Goal: Task Accomplishment & Management: Manage account settings

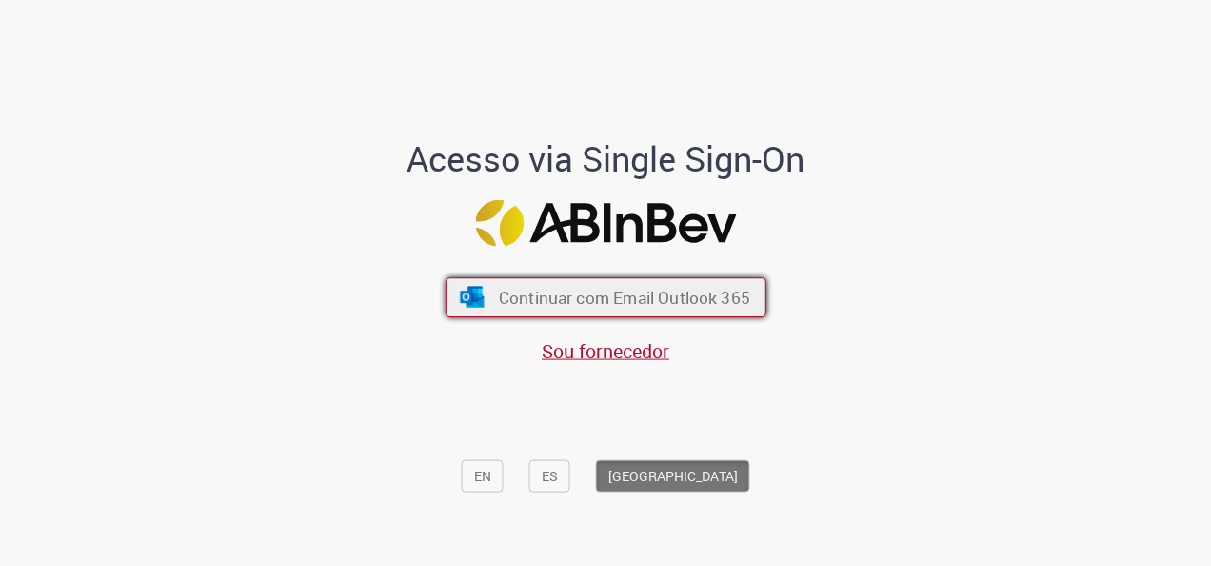
click at [724, 299] on span "Continuar com Email Outlook 365" at bounding box center [623, 298] width 251 height 22
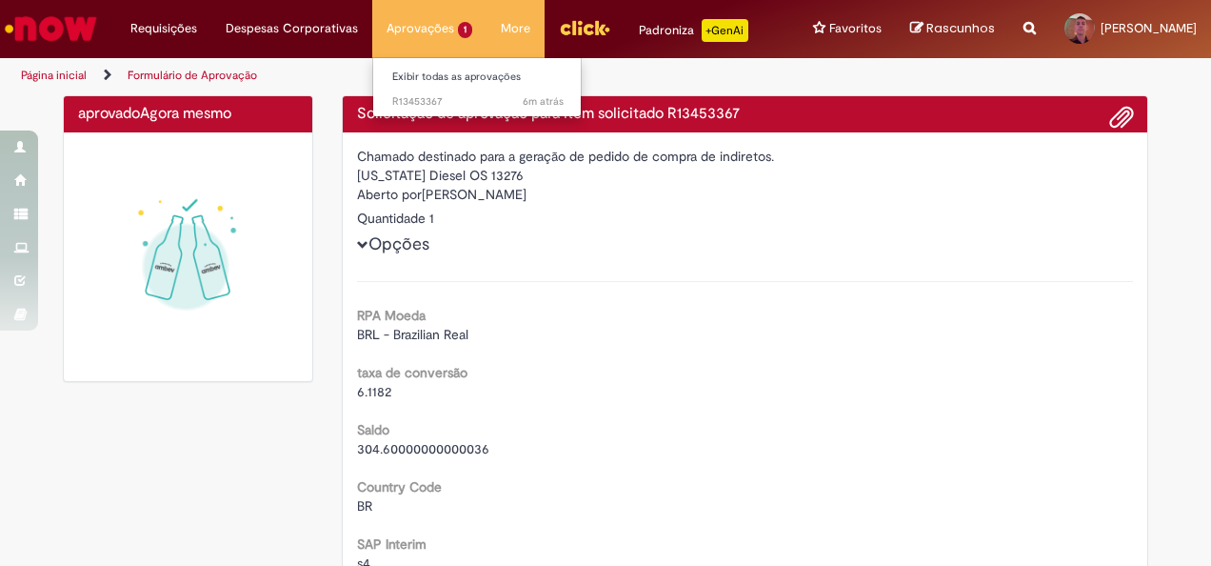
click at [414, 29] on li "Aprovações 1 Exibir todas as aprovações 6m atrás 6 minutos atrás R13453367" at bounding box center [429, 28] width 114 height 57
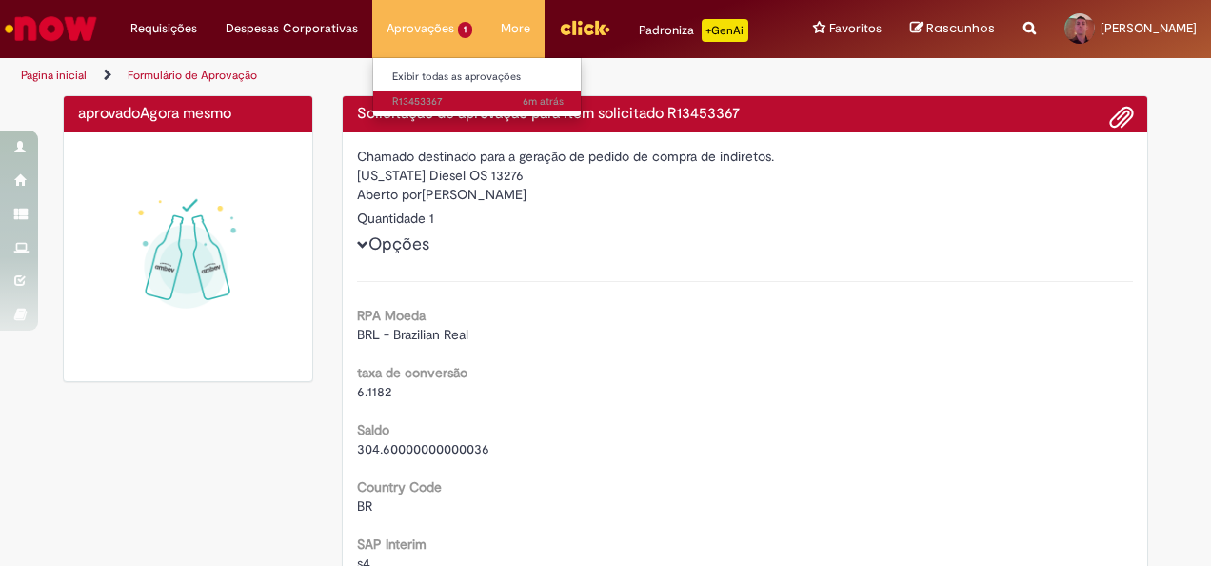
click at [439, 105] on span "6m atrás 6 minutos atrás R13453367" at bounding box center [477, 101] width 171 height 15
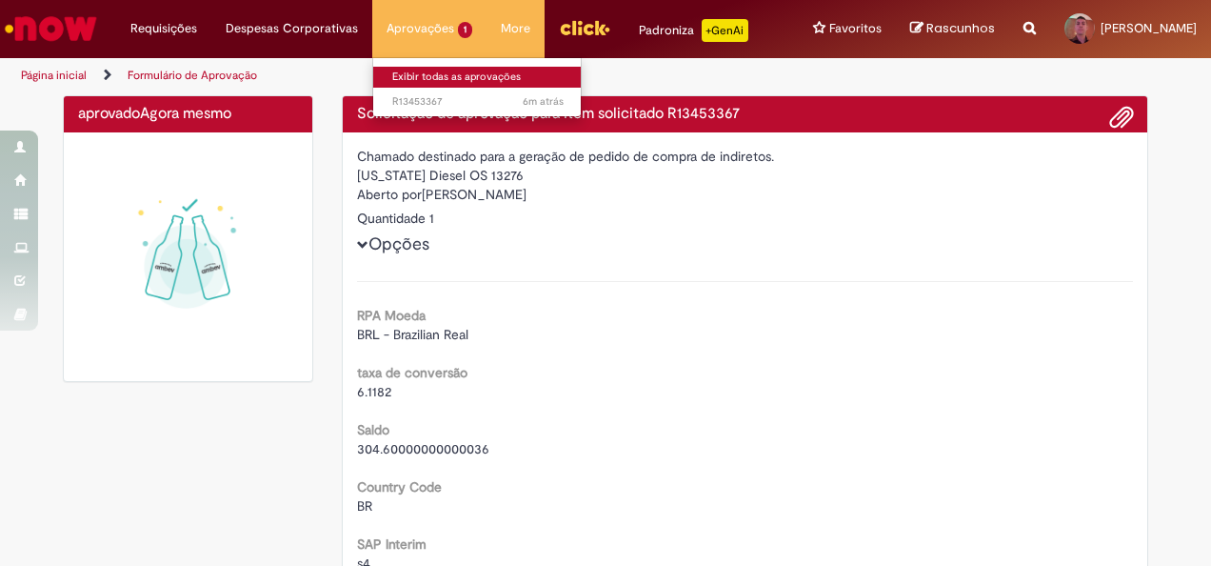
click at [421, 76] on link "Exibir todas as aprovações" at bounding box center [477, 77] width 209 height 21
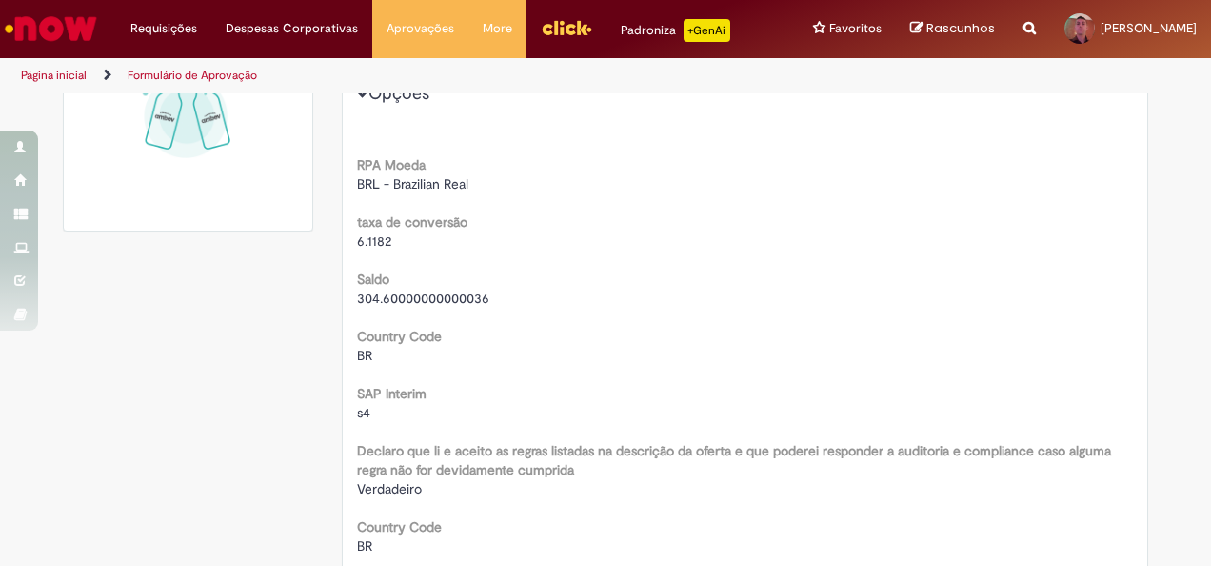
scroll to position [190, 0]
